Goal: Task Accomplishment & Management: Manage account settings

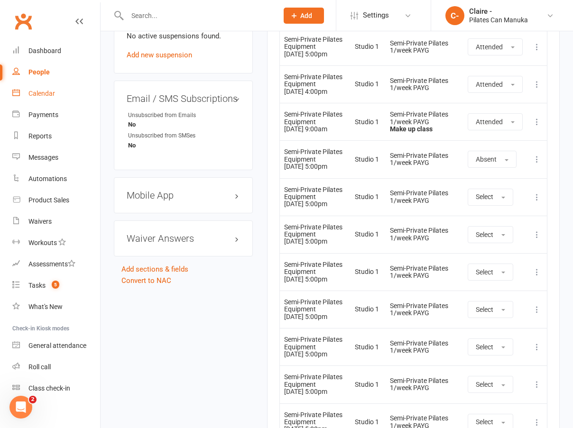
click at [44, 91] on div "Calendar" at bounding box center [41, 94] width 27 height 8
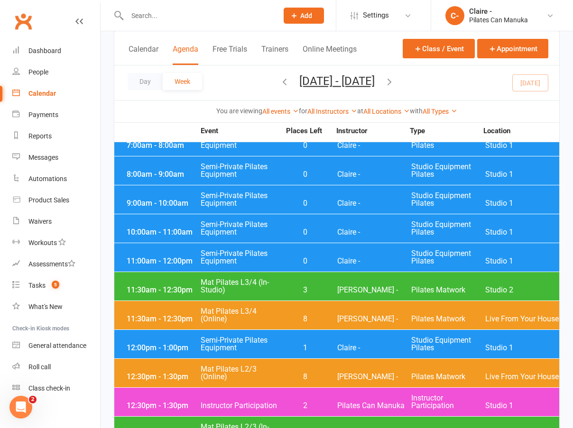
scroll to position [1137, 0]
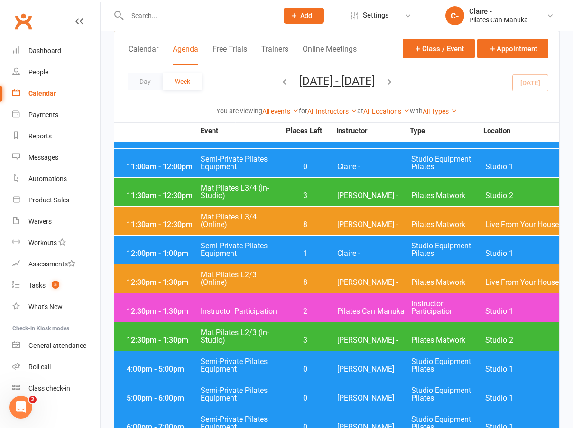
click at [536, 112] on div "You are viewing All events All events Empty events Full events Non-empty events…" at bounding box center [336, 111] width 434 height 11
click at [149, 15] on input "text" at bounding box center [197, 15] width 147 height 13
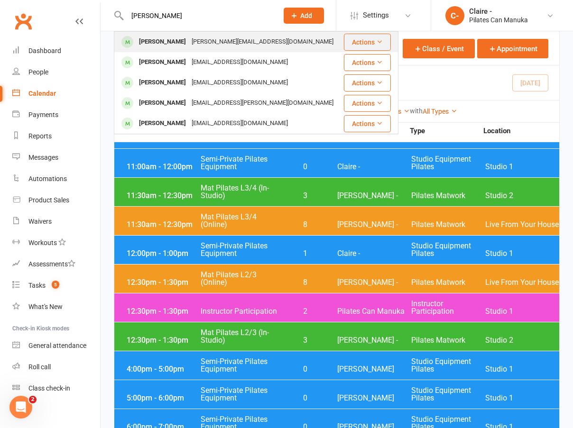
type input "[PERSON_NAME]"
click at [164, 42] on div "[PERSON_NAME]" at bounding box center [162, 42] width 53 height 14
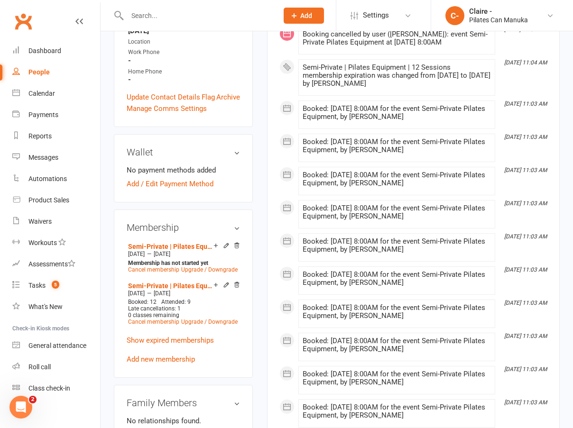
scroll to position [332, 0]
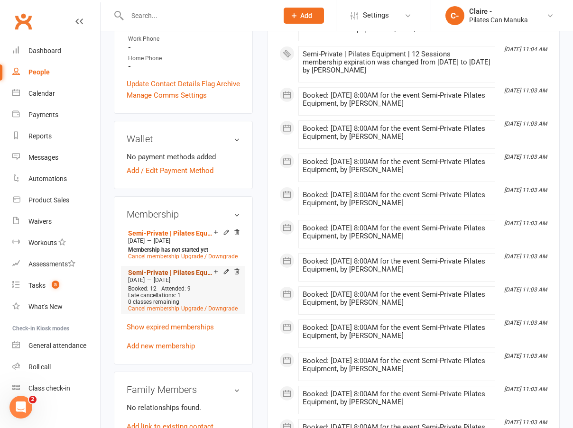
click at [186, 269] on link "Semi-Private | Pilates Equipment | 12 Sessions" at bounding box center [170, 273] width 85 height 8
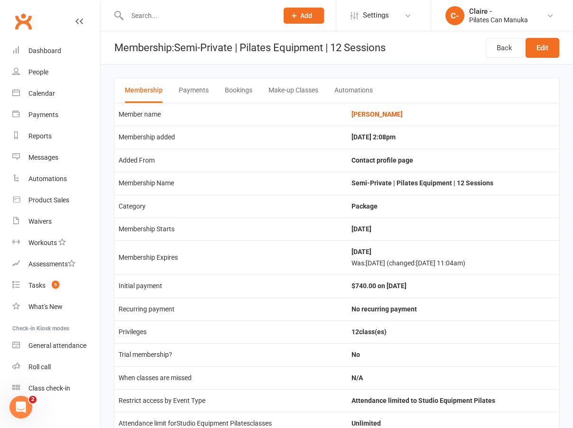
click at [230, 86] on button "Bookings" at bounding box center [238, 90] width 27 height 25
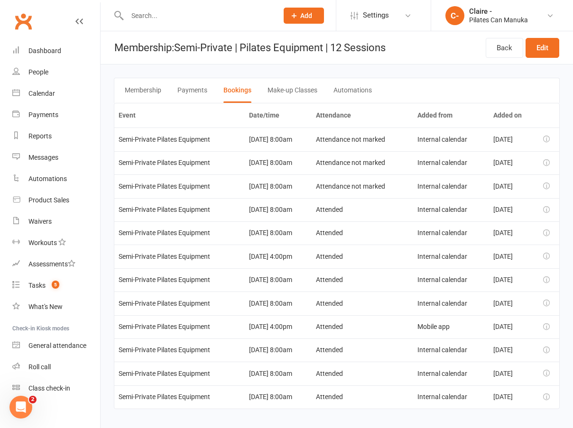
drag, startPoint x: 569, startPoint y: 243, endPoint x: 278, endPoint y: 132, distance: 311.0
click at [569, 243] on main "Membership Payments Bookings Make-up Classes Automations Event Date/time Attend…" at bounding box center [336, 243] width 472 height 358
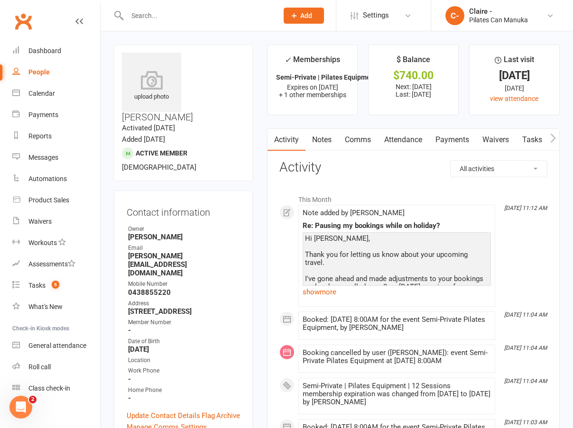
scroll to position [237, 0]
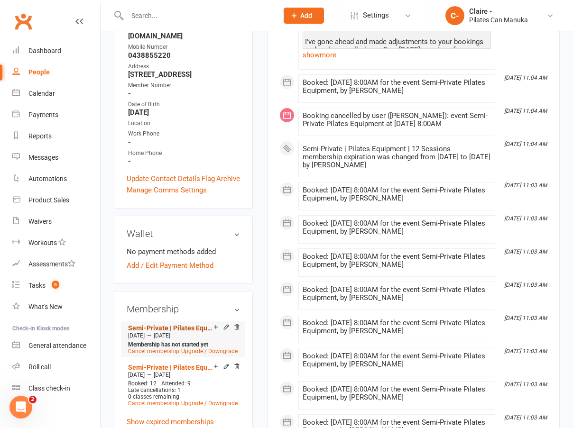
click at [169, 324] on link "Semi-Private | Pilates Equipment | 12 Sessions" at bounding box center [170, 328] width 85 height 8
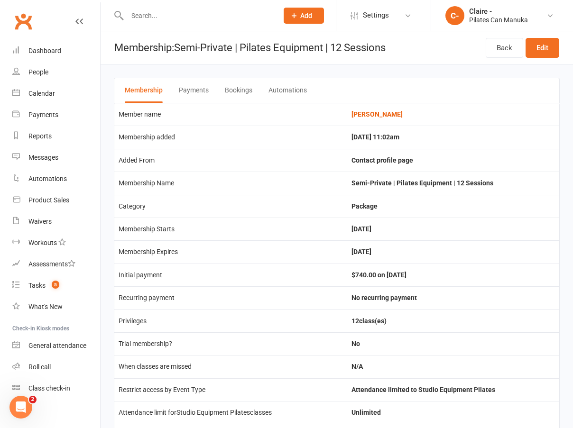
click at [240, 87] on button "Bookings" at bounding box center [238, 90] width 27 height 25
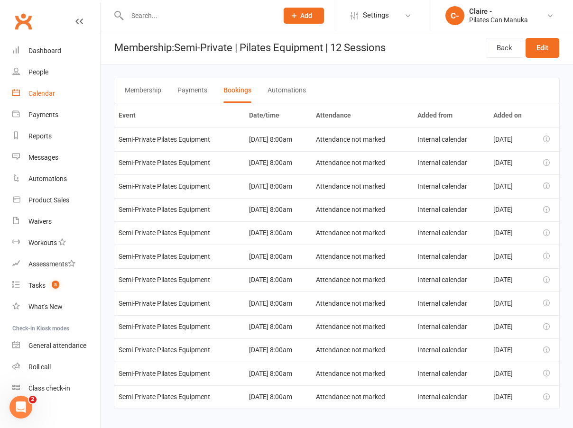
drag, startPoint x: 47, startPoint y: 93, endPoint x: 53, endPoint y: 93, distance: 6.2
click at [47, 93] on div "Calendar" at bounding box center [41, 94] width 27 height 8
